Goal: Information Seeking & Learning: Learn about a topic

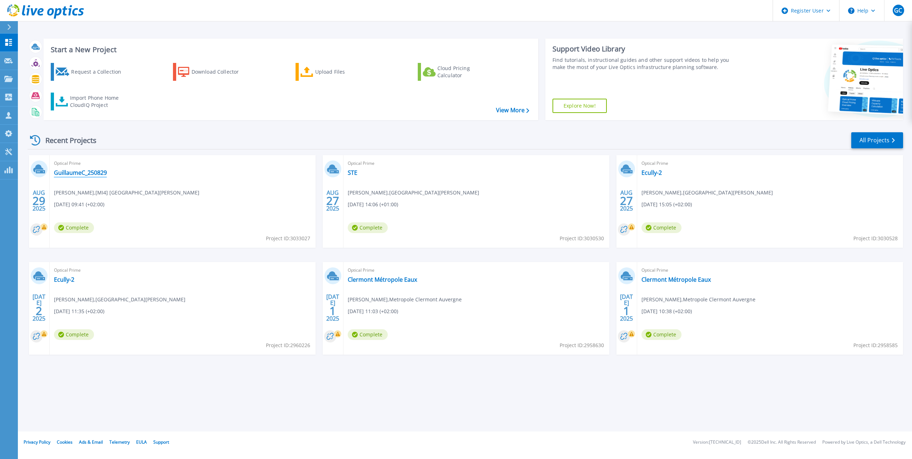
click at [90, 175] on link "GuillaumeC_250829" at bounding box center [80, 172] width 53 height 7
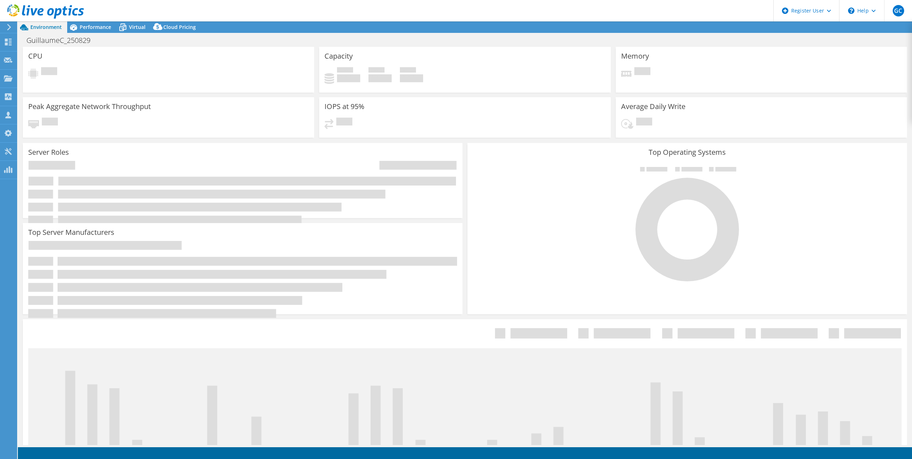
select select "USD"
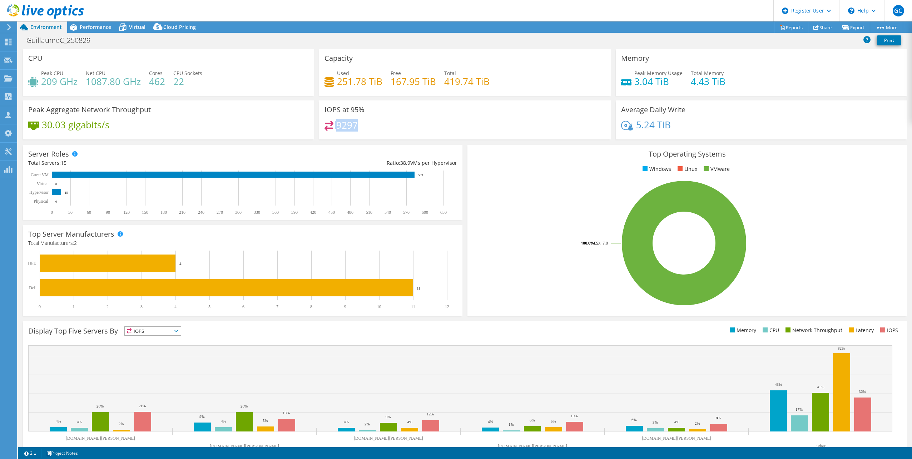
drag, startPoint x: 363, startPoint y: 122, endPoint x: 326, endPoint y: 123, distance: 37.2
click at [326, 123] on div "9297" at bounding box center [464, 128] width 280 height 15
click at [86, 25] on span "Performance" at bounding box center [95, 27] width 31 height 7
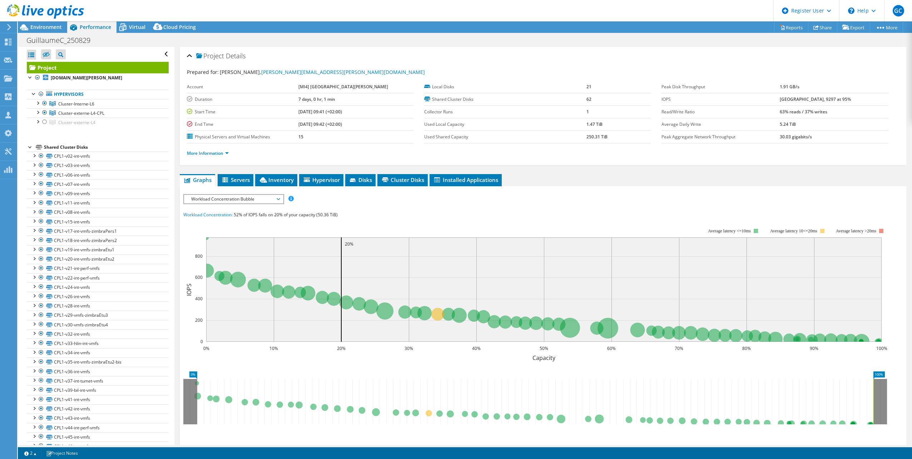
click at [245, 196] on span "Workload Concentration Bubble" at bounding box center [234, 199] width 92 height 9
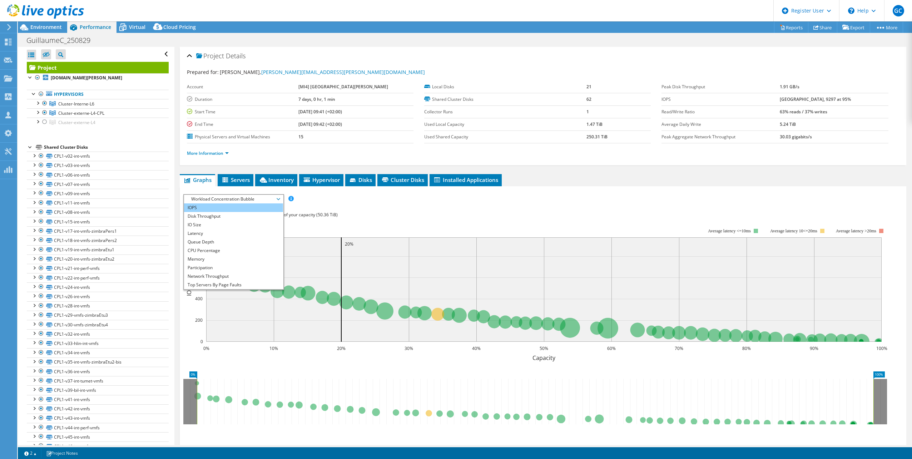
click at [197, 209] on li "IOPS" at bounding box center [233, 207] width 99 height 9
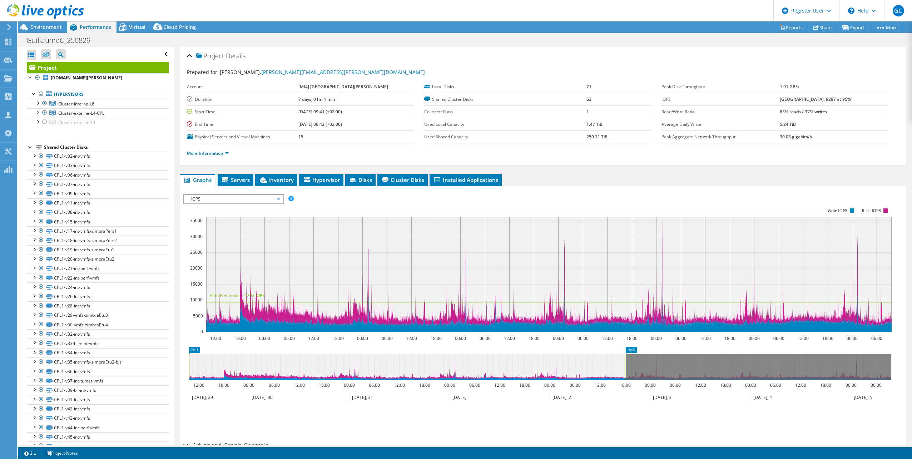
drag, startPoint x: 891, startPoint y: 358, endPoint x: 625, endPoint y: 369, distance: 265.6
click at [625, 369] on rect at bounding box center [625, 367] width 3 height 26
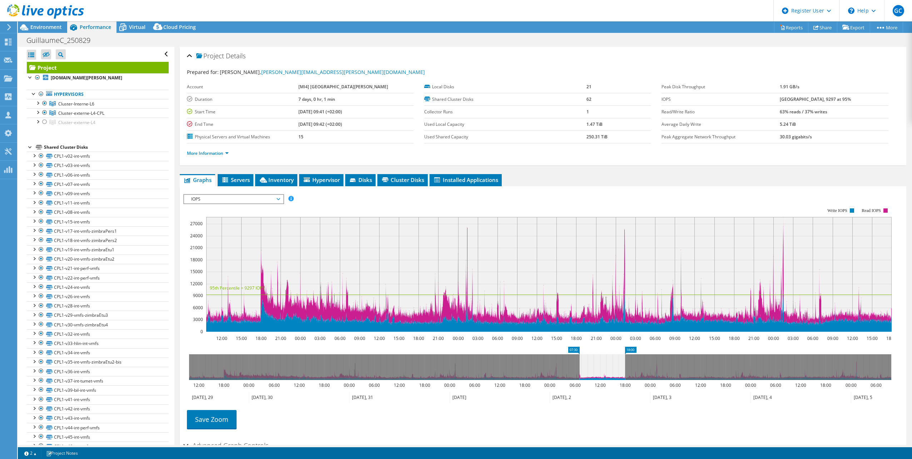
drag, startPoint x: 189, startPoint y: 361, endPoint x: 579, endPoint y: 365, distance: 390.1
click at [579, 365] on rect at bounding box center [579, 367] width 3 height 26
